Goal: Book appointment/travel/reservation

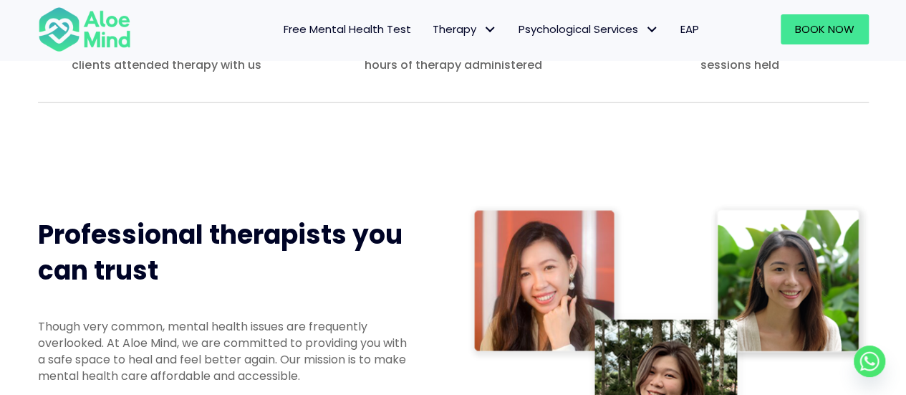
scroll to position [573, 0]
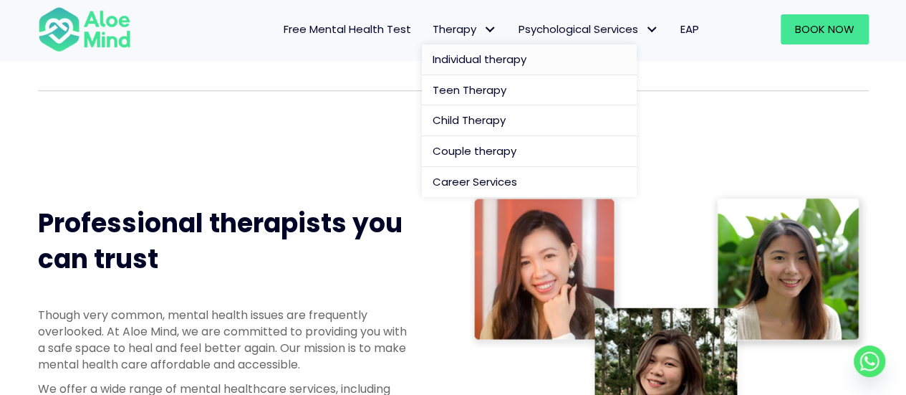
click at [465, 59] on span "Individual therapy" at bounding box center [480, 59] width 94 height 15
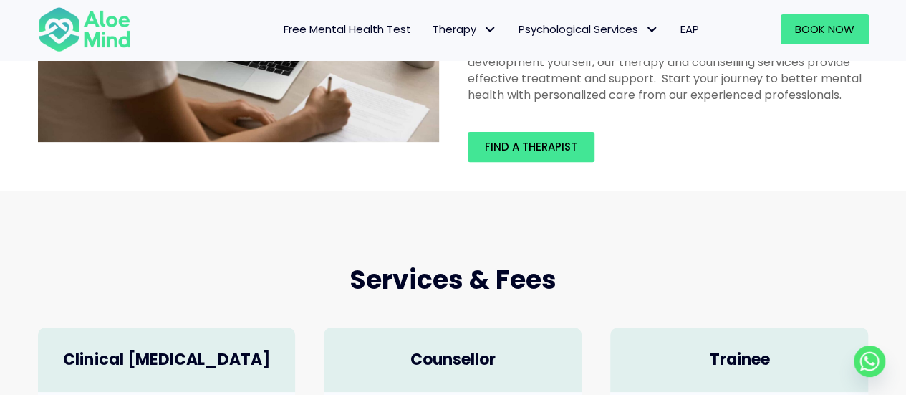
scroll to position [143, 0]
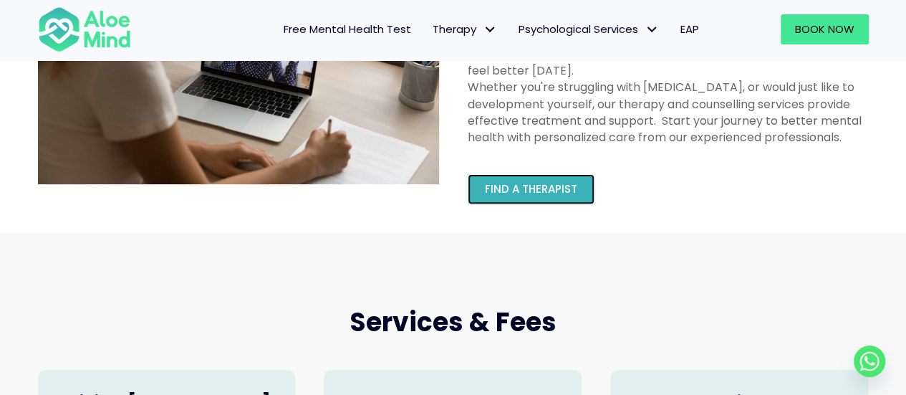
click at [510, 192] on span "Find a therapist" at bounding box center [531, 188] width 92 height 15
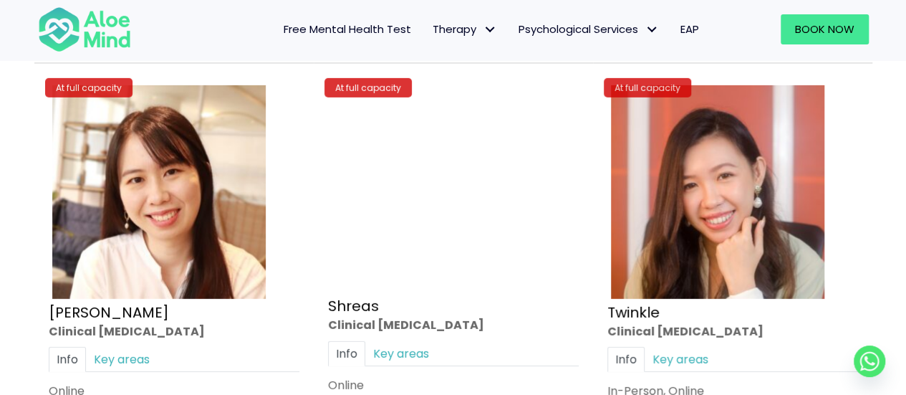
scroll to position [5087, 0]
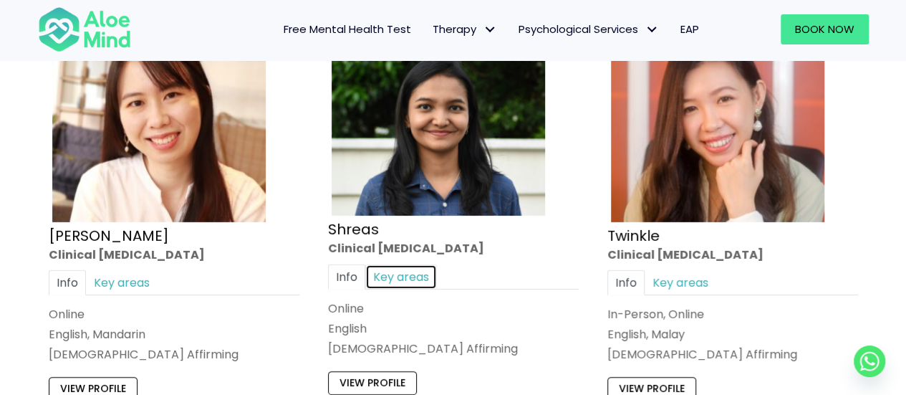
click at [378, 264] on link "Key areas" at bounding box center [401, 276] width 72 height 25
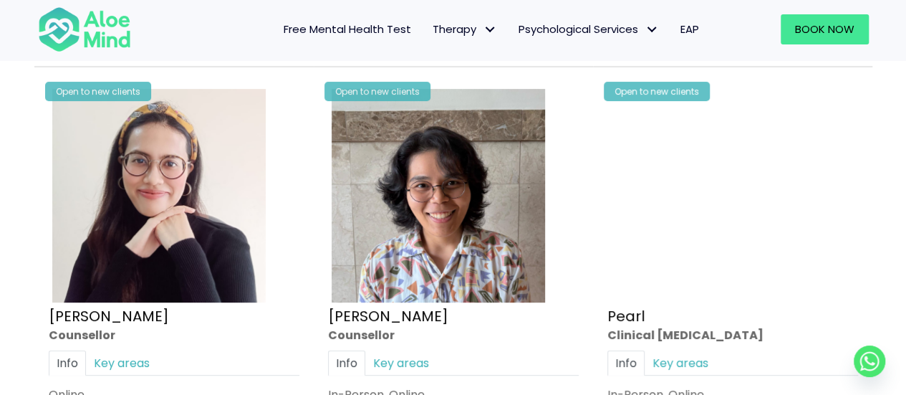
scroll to position [3009, 0]
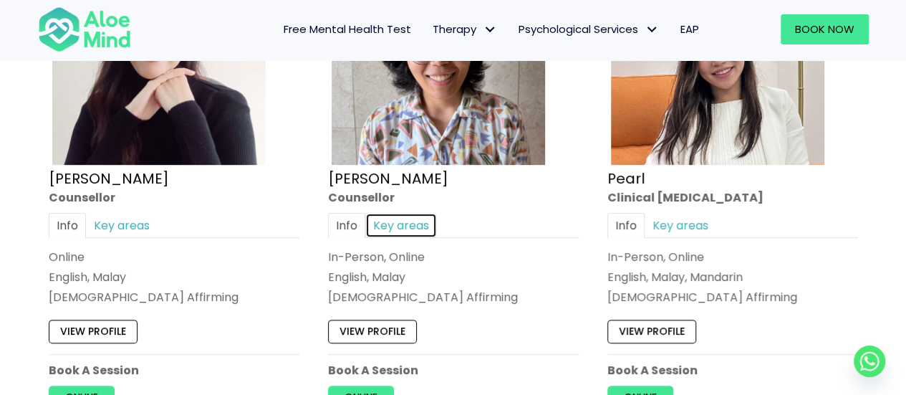
click at [398, 219] on link "Key areas" at bounding box center [401, 225] width 72 height 25
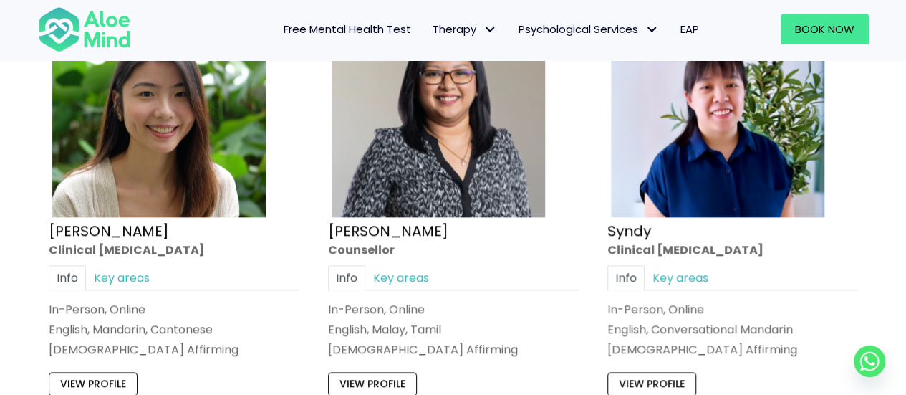
scroll to position [3511, 0]
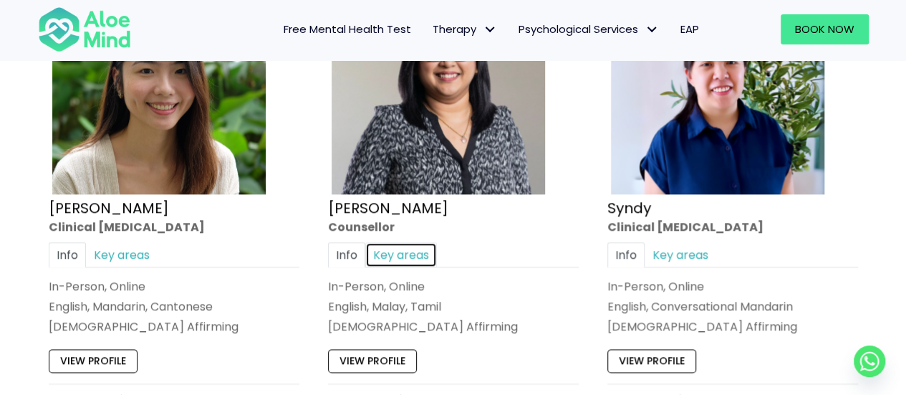
click at [397, 244] on link "Key areas" at bounding box center [401, 254] width 72 height 25
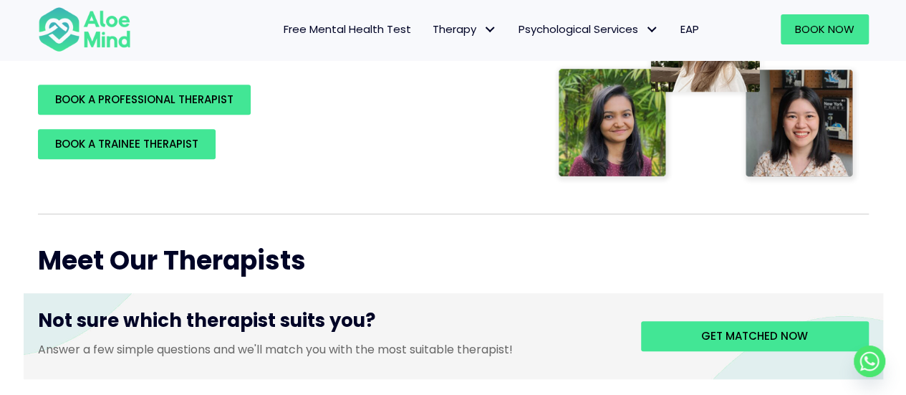
scroll to position [287, 0]
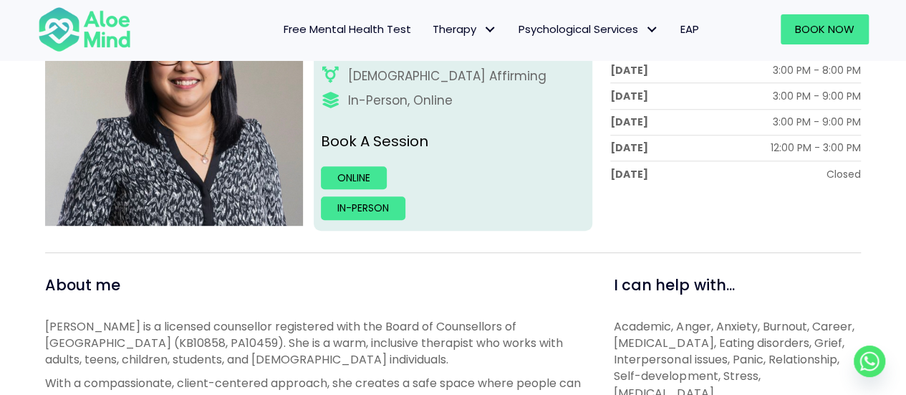
scroll to position [157, 0]
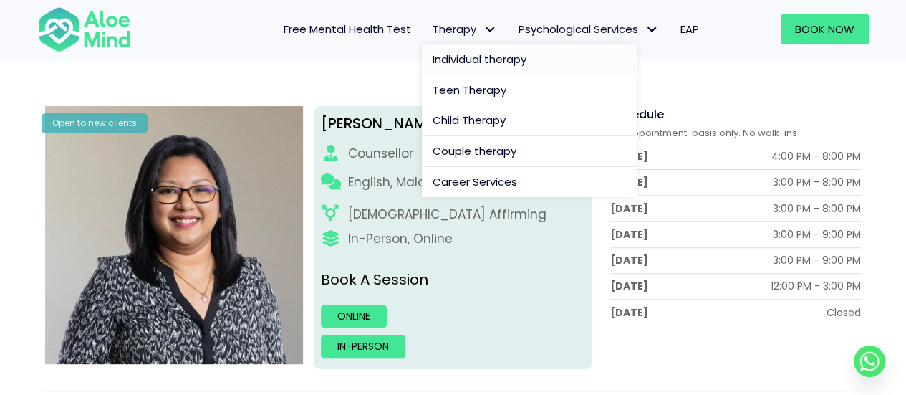
click at [461, 52] on span "Individual therapy" at bounding box center [480, 59] width 94 height 15
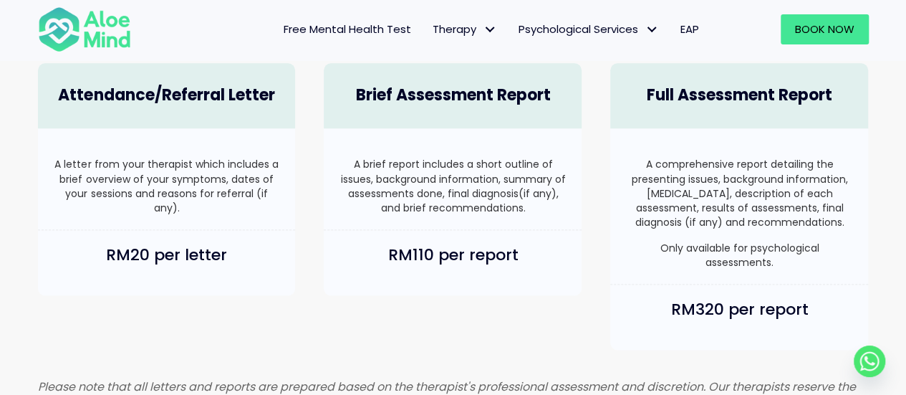
scroll to position [931, 0]
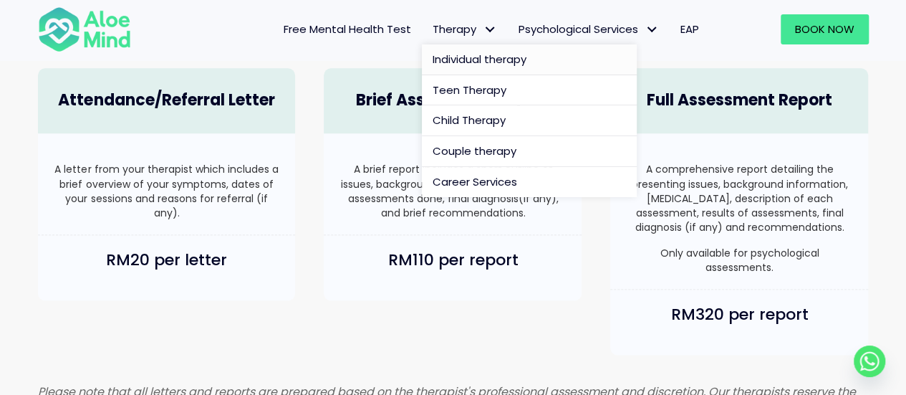
click at [440, 62] on span "Individual therapy" at bounding box center [480, 59] width 94 height 15
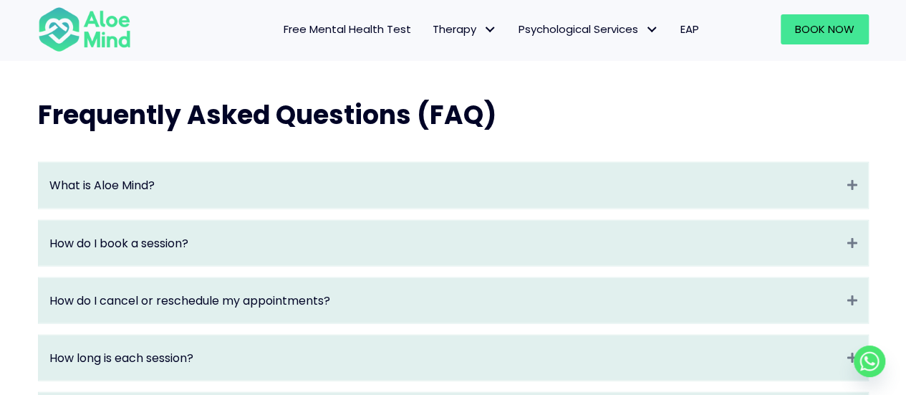
scroll to position [1505, 0]
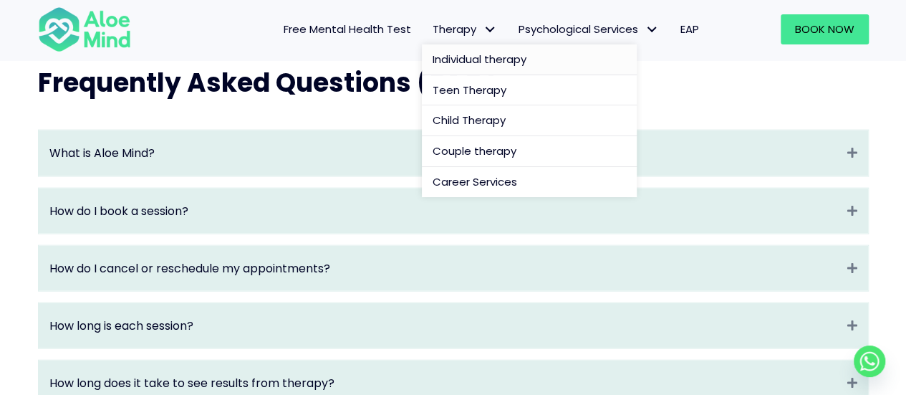
click at [466, 55] on span "Individual therapy" at bounding box center [480, 59] width 94 height 15
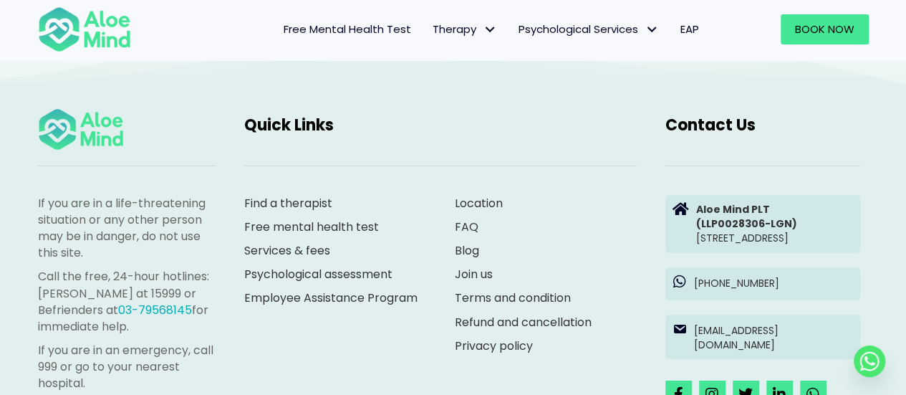
scroll to position [2366, 0]
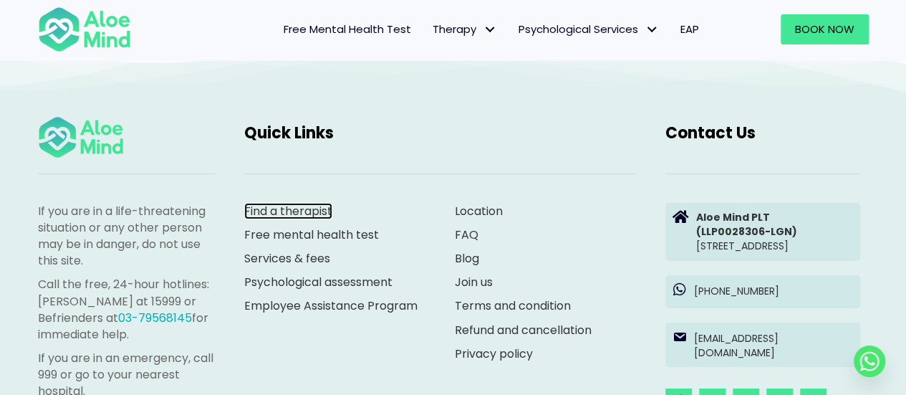
click at [261, 219] on link "Find a therapist" at bounding box center [288, 211] width 88 height 16
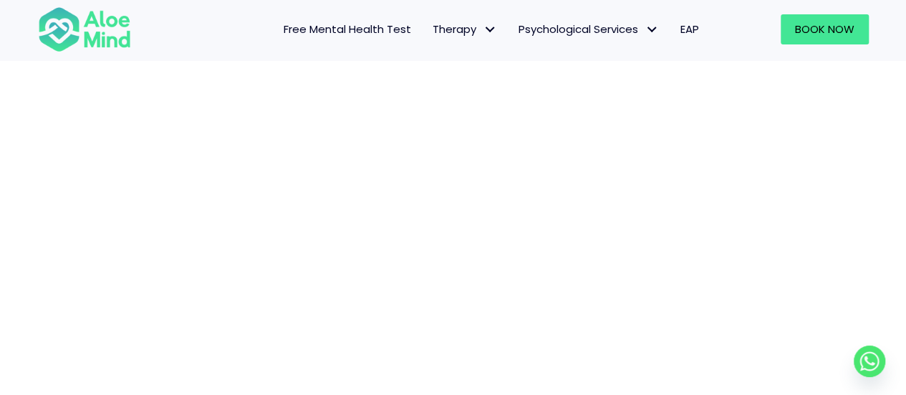
scroll to position [219, 0]
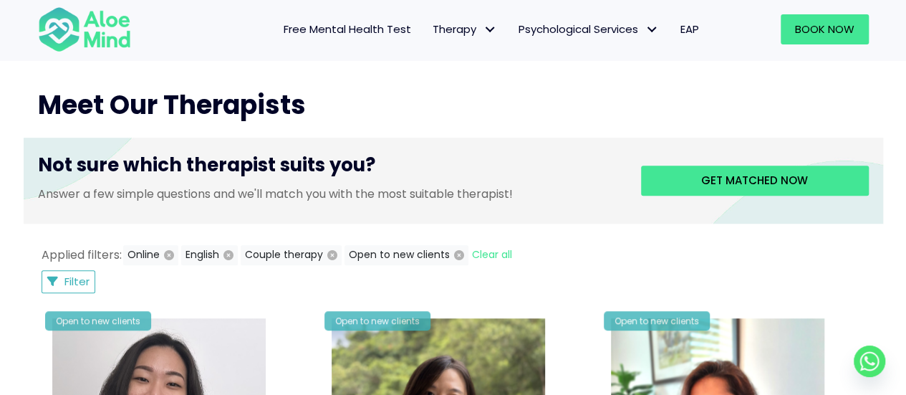
scroll to position [502, 0]
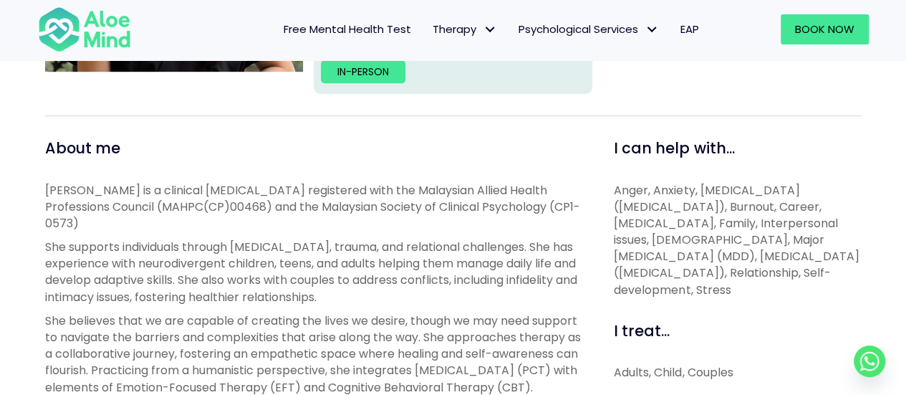
scroll to position [430, 0]
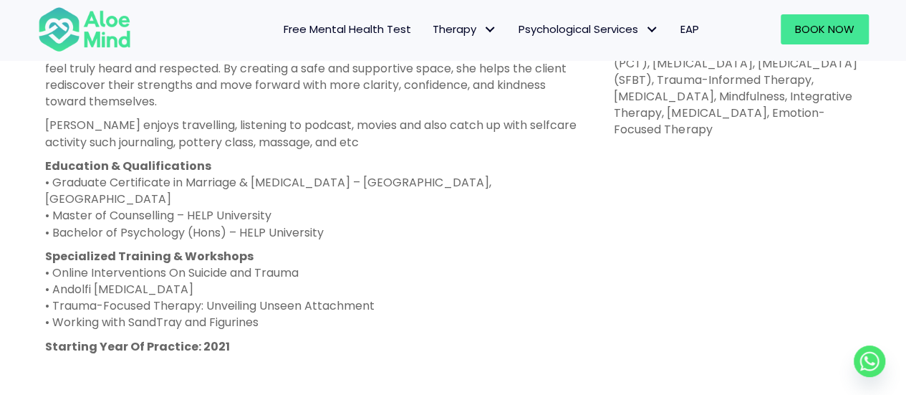
scroll to position [860, 0]
